Goal: Task Accomplishment & Management: Use online tool/utility

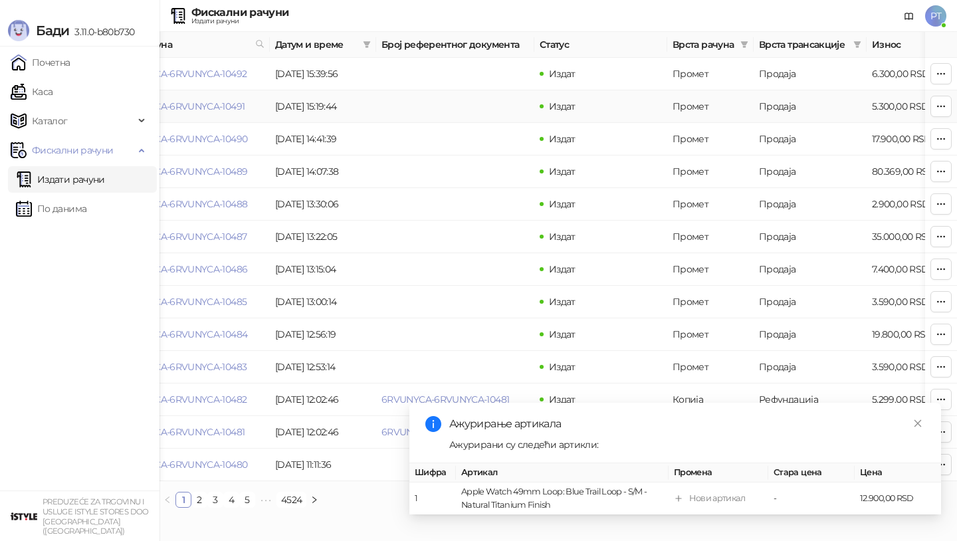
scroll to position [0, 51]
click at [919, 426] on icon "close" at bounding box center [917, 423] width 9 height 9
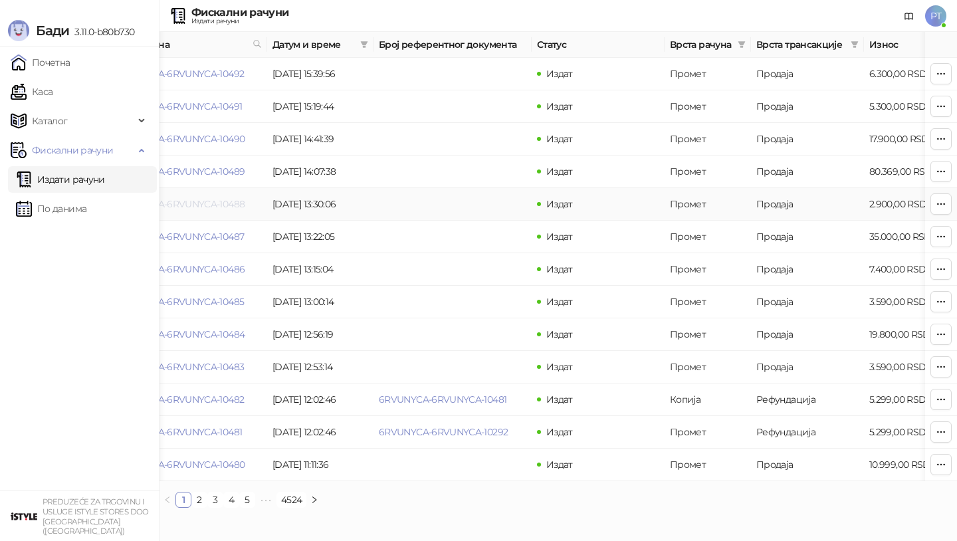
click at [200, 204] on link "6RVUNYCA-6RVUNYCA-10488" at bounding box center [179, 204] width 130 height 12
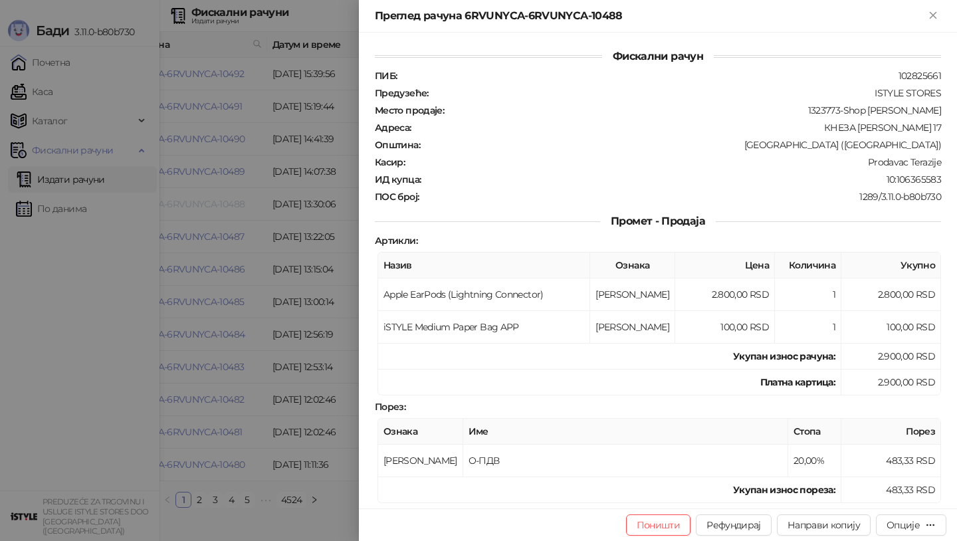
click at [200, 204] on div at bounding box center [478, 270] width 957 height 541
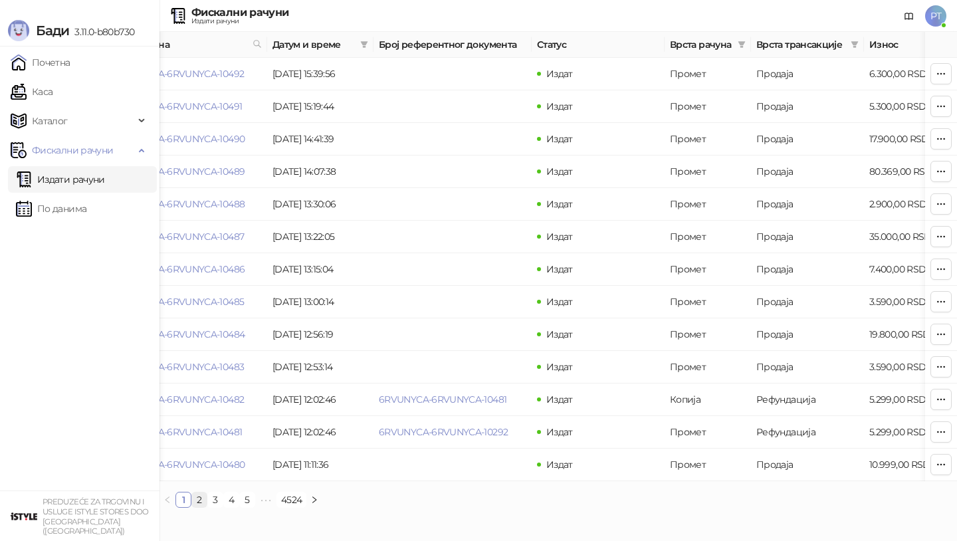
click at [200, 498] on link "2" at bounding box center [199, 499] width 15 height 15
click at [209, 110] on link "6RVUNYCA-6RVUNYCA-10478" at bounding box center [178, 106] width 129 height 12
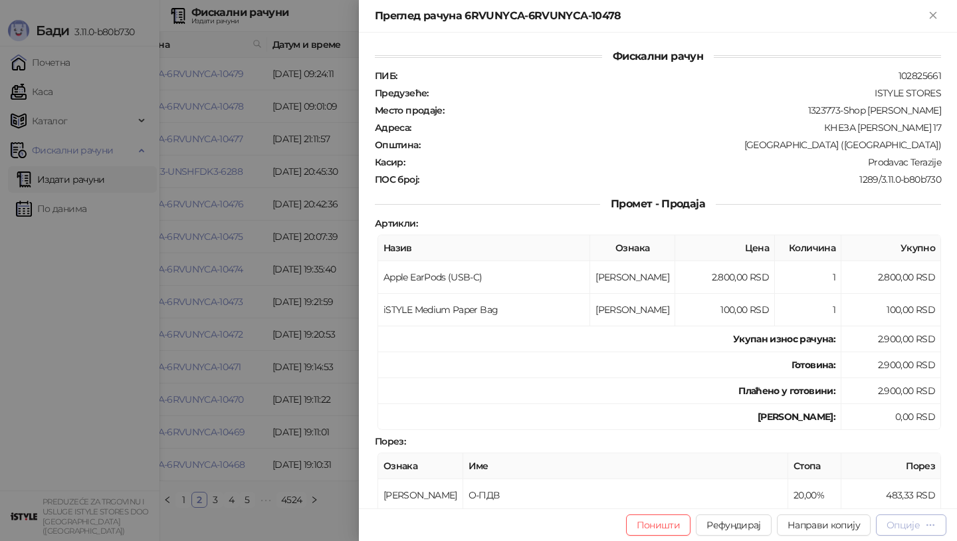
click at [908, 528] on div "Опције" at bounding box center [902, 525] width 33 height 12
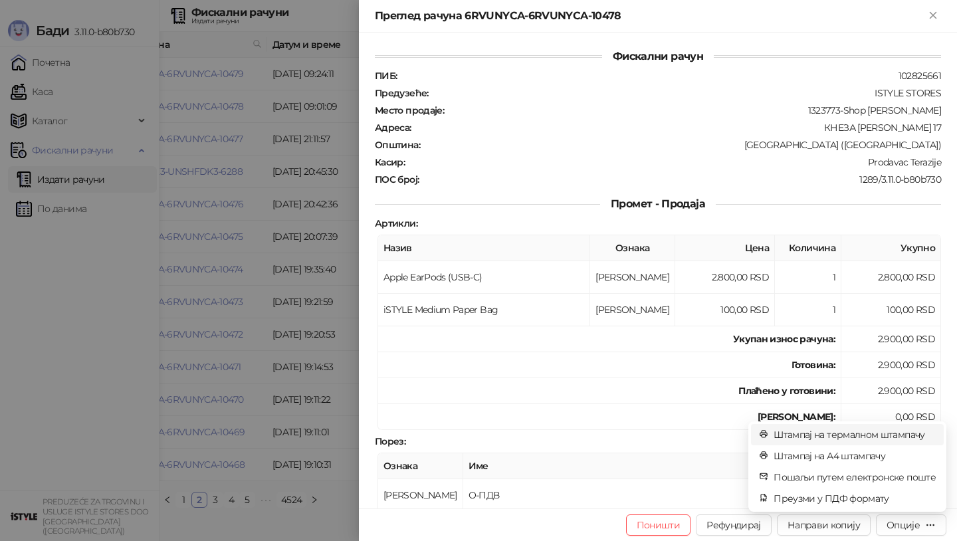
click at [882, 436] on span "Штампај на термалном штампачу" at bounding box center [854, 434] width 162 height 15
